Goal: Transaction & Acquisition: Purchase product/service

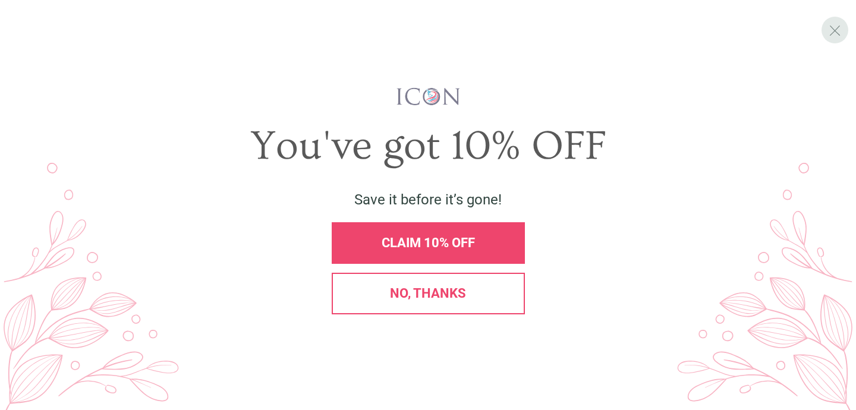
click at [836, 25] on span "X" at bounding box center [834, 30] width 12 height 18
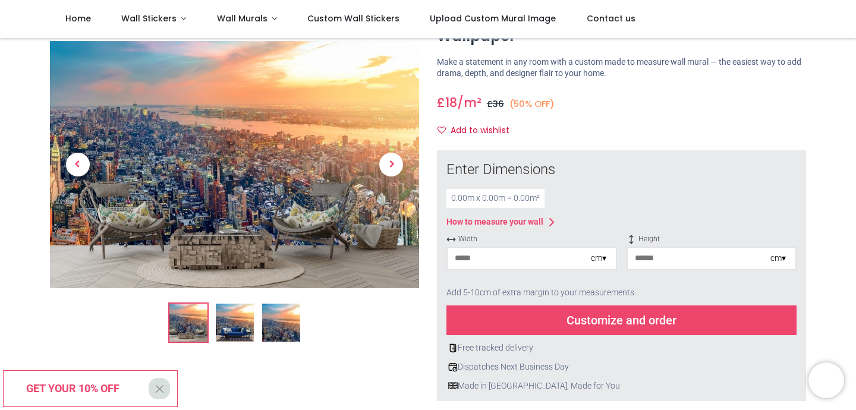
scroll to position [71, 0]
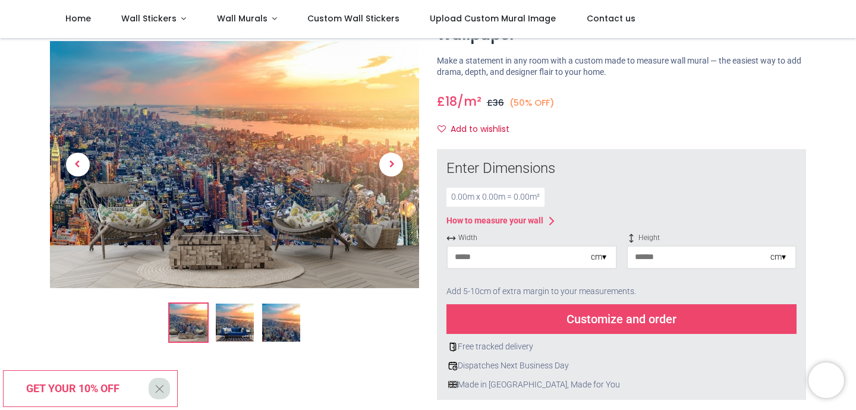
click at [238, 332] on img at bounding box center [235, 323] width 38 height 38
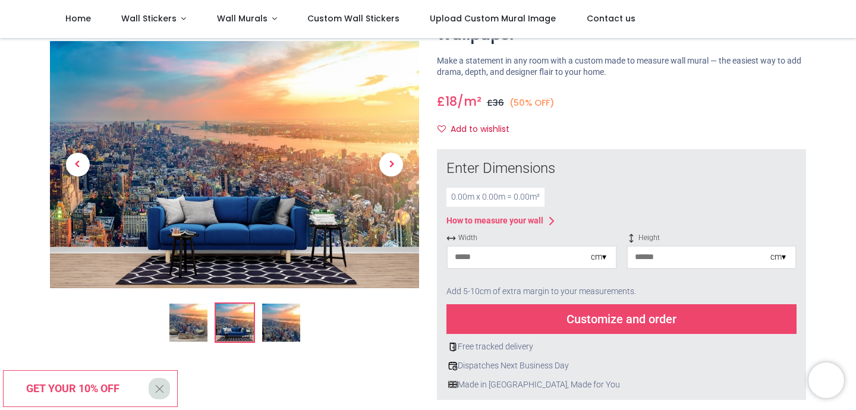
click at [285, 331] on img at bounding box center [281, 323] width 38 height 38
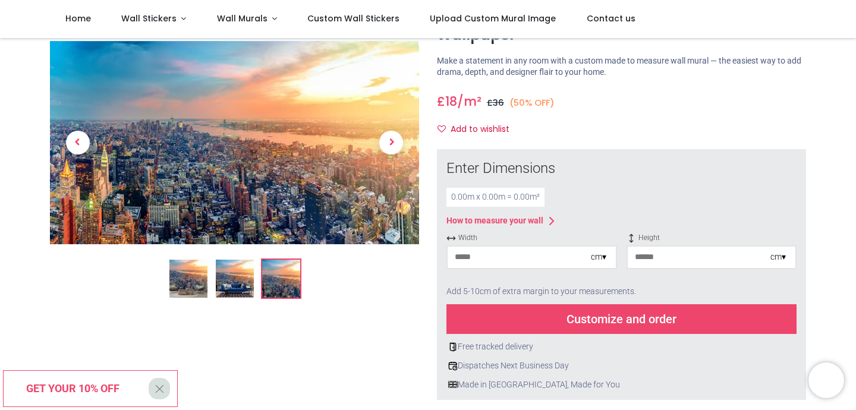
click at [185, 300] on div at bounding box center [234, 335] width 387 height 666
click at [179, 285] on img at bounding box center [188, 279] width 38 height 38
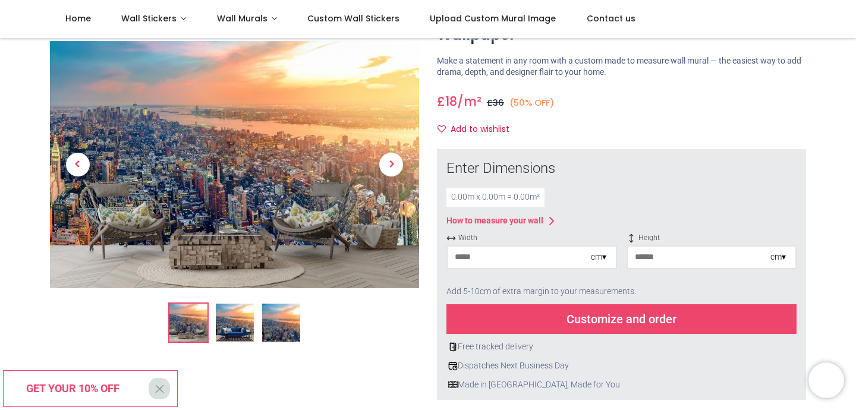
click at [282, 315] on img at bounding box center [281, 323] width 38 height 38
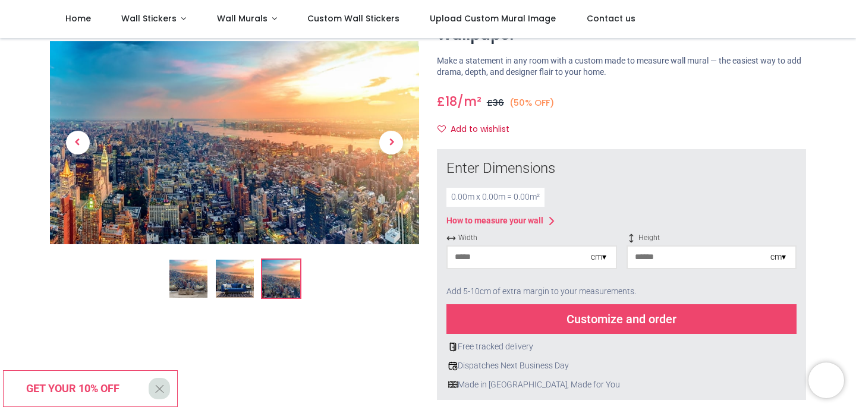
click at [471, 259] on input "number" at bounding box center [518, 257] width 143 height 21
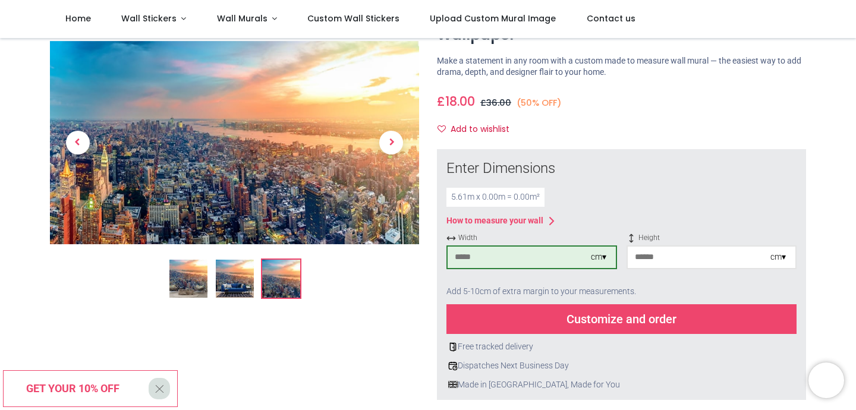
type input "***"
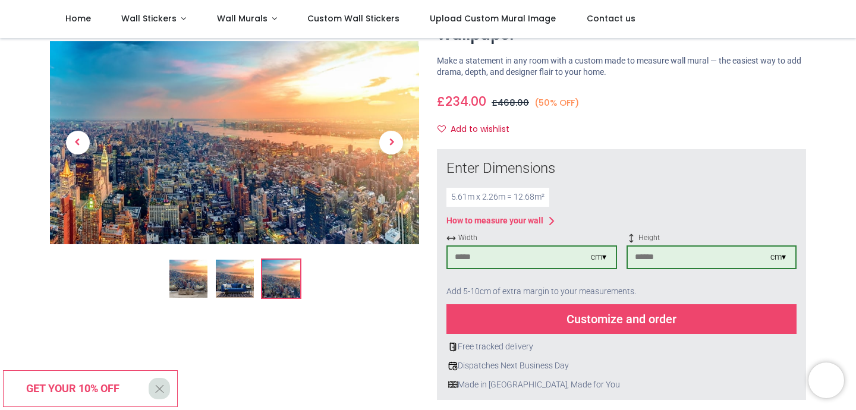
type input "***"
click at [522, 321] on div "Customize and order" at bounding box center [621, 319] width 350 height 30
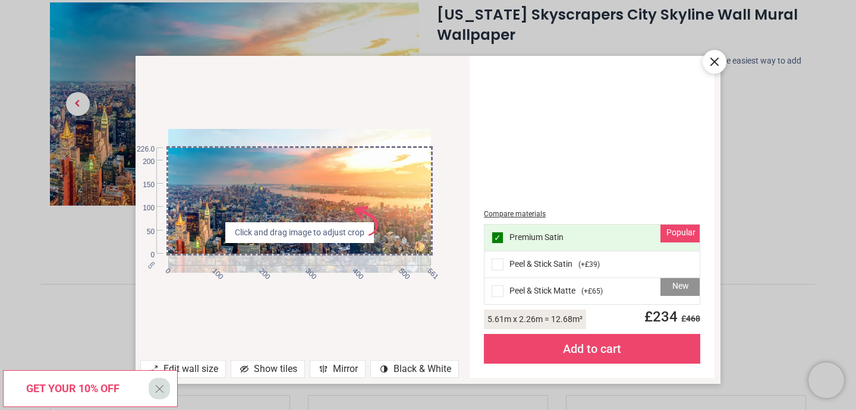
click at [76, 287] on div "cm 0 100 200 300 400 500 561 0 50 100 150 200 226.0 Click and drag image to adj…" at bounding box center [428, 205] width 856 height 410
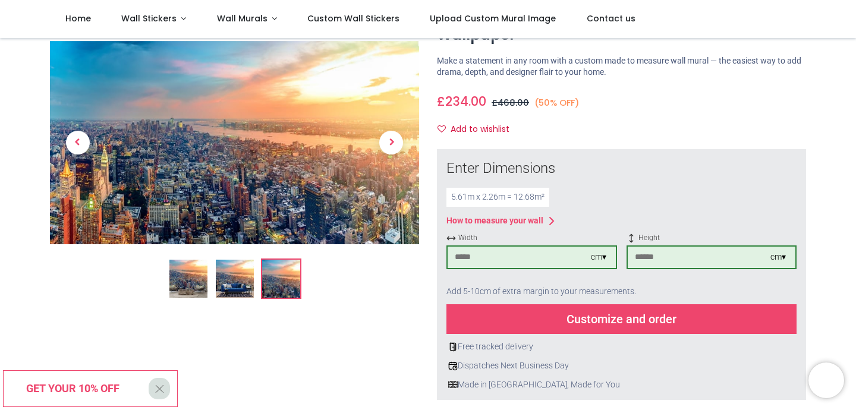
scroll to position [0, 0]
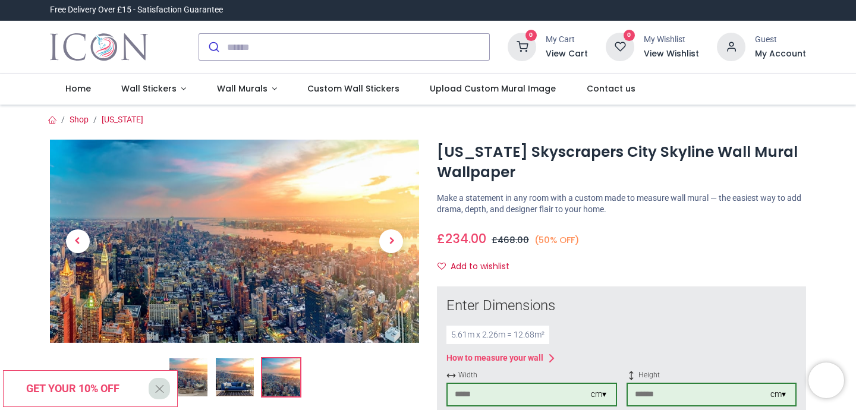
click at [322, 245] on img at bounding box center [234, 241] width 369 height 203
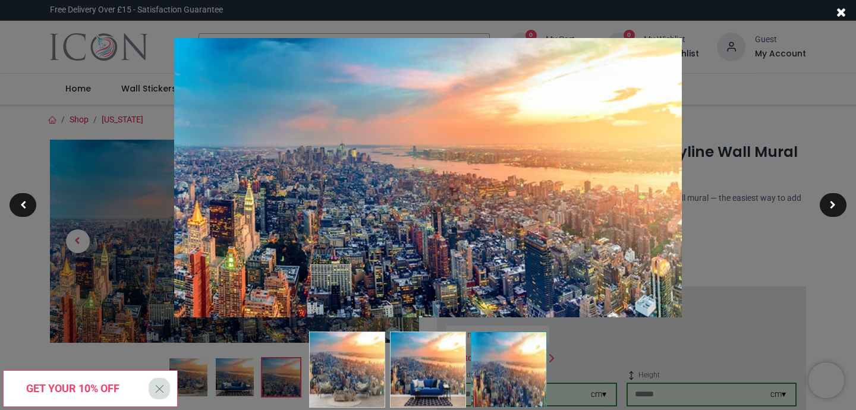
click at [487, 264] on img at bounding box center [428, 177] width 508 height 279
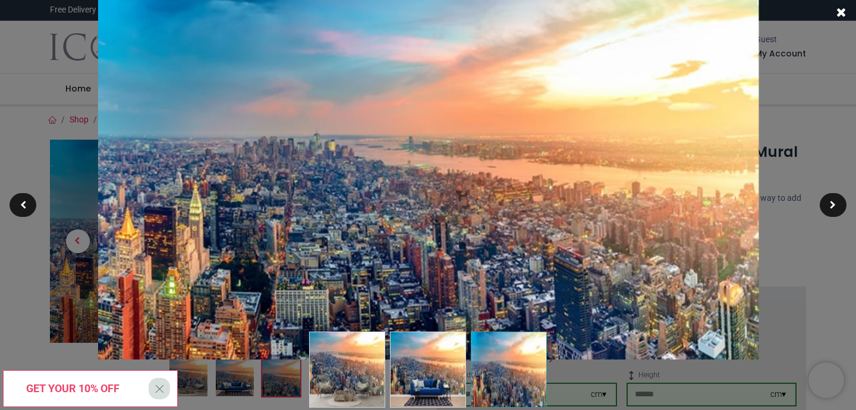
click at [471, 254] on img at bounding box center [428, 177] width 660 height 363
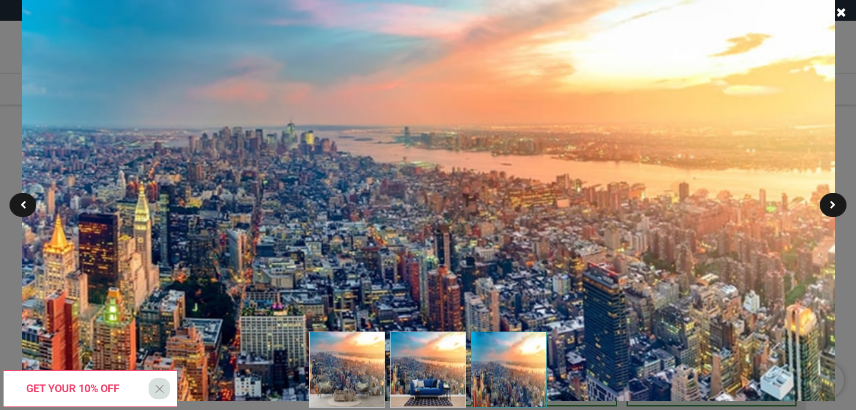
click at [433, 232] on img at bounding box center [427, 177] width 812 height 447
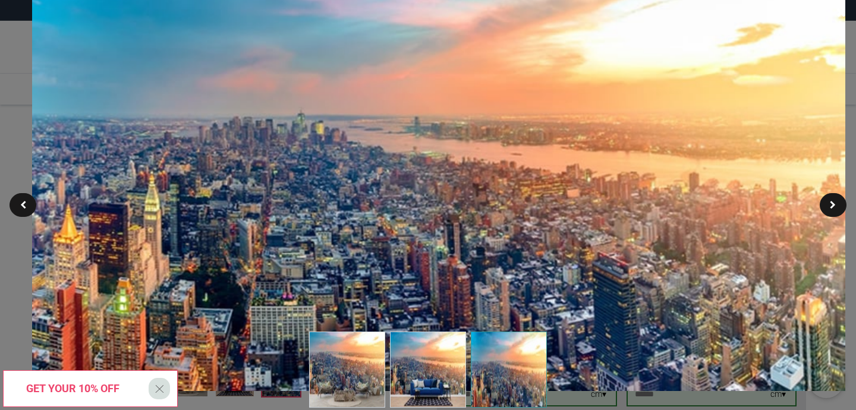
drag, startPoint x: 436, startPoint y: 190, endPoint x: 440, endPoint y: 184, distance: 6.9
click at [440, 184] on img at bounding box center [437, 167] width 812 height 447
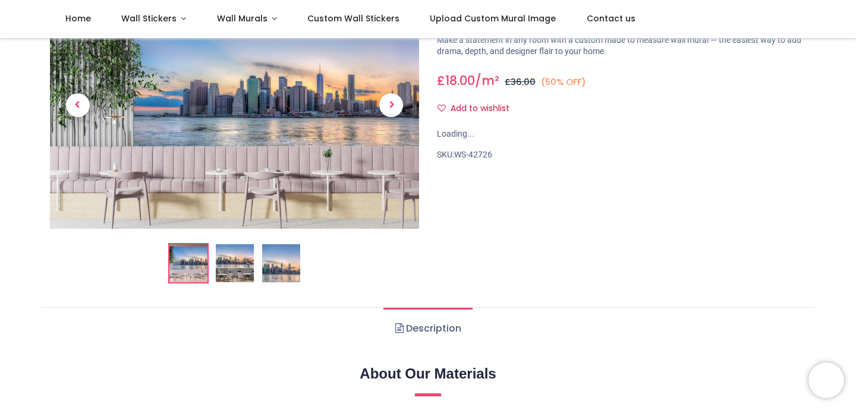
scroll to position [94, 0]
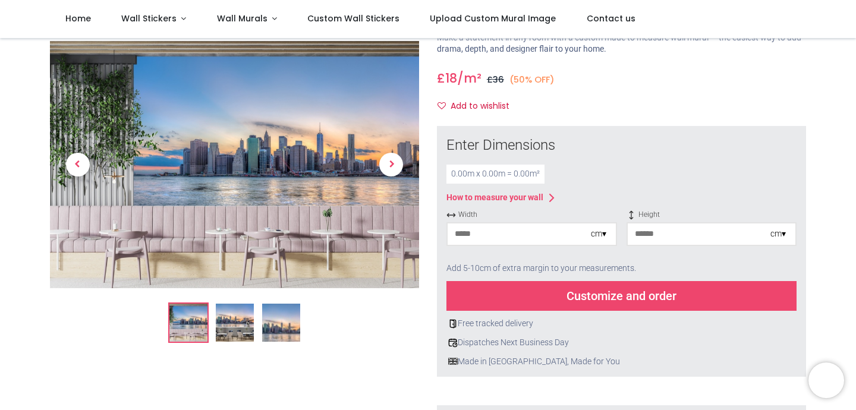
click at [493, 241] on input "number" at bounding box center [518, 233] width 143 height 21
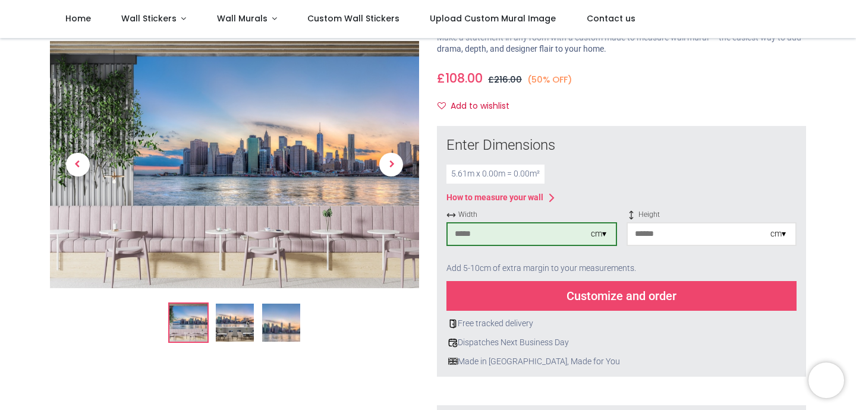
type input "***"
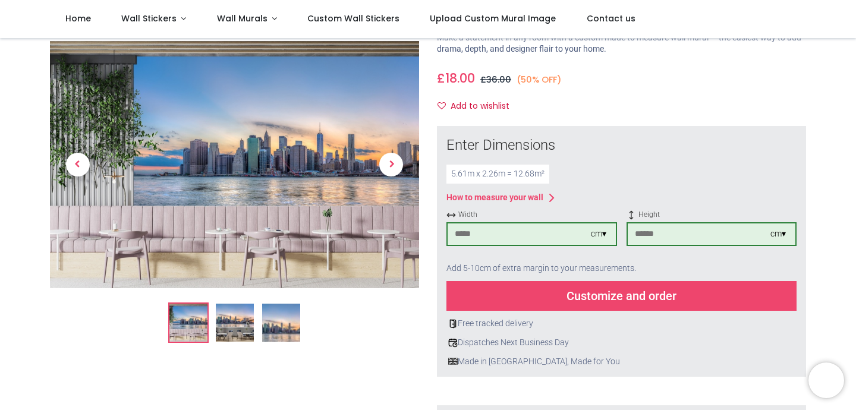
type input "***"
click at [531, 288] on div "Customize and order" at bounding box center [621, 296] width 350 height 30
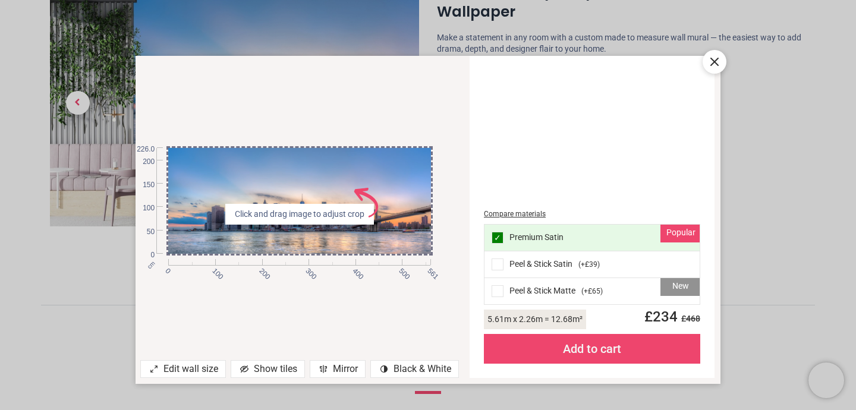
click at [434, 292] on div "cm 0 100 200 300 400 500 561 0 50 100 150 200 226.0 Click and drag image to adj…" at bounding box center [299, 201] width 328 height 266
drag, startPoint x: 383, startPoint y: 188, endPoint x: 386, endPoint y: 182, distance: 6.1
click at [386, 182] on div at bounding box center [299, 201] width 262 height 108
click at [367, 212] on icon "AdobeStock_640592395 .s0 { fill: #ee456c }" at bounding box center [366, 203] width 30 height 30
